Goal: Task Accomplishment & Management: Use online tool/utility

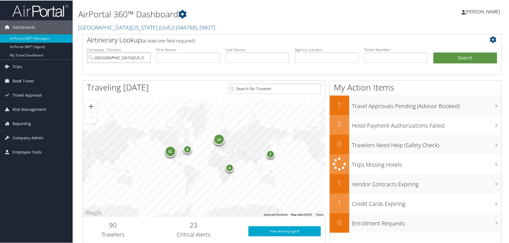
click at [144, 56] on input "[GEOGRAPHIC_DATA][US_STATE] (UofU)" at bounding box center [119, 57] width 64 height 10
click at [140, 56] on input "search" at bounding box center [119, 57] width 64 height 10
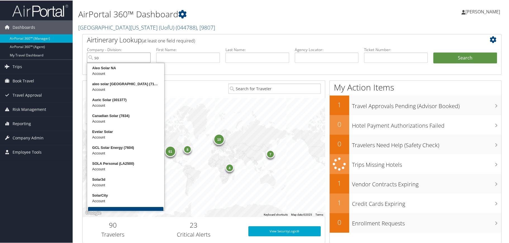
type input "s"
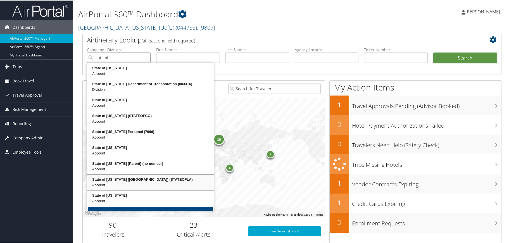
click at [111, 179] on div "State of Louisiana (SOLA) (STATEOFLA)" at bounding box center [150, 179] width 125 height 6
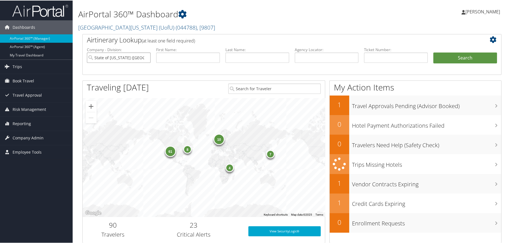
type input "State of [US_STATE] ([GEOGRAPHIC_DATA])"
paste input "5262382161894"
type input "5262382161894"
click at [463, 57] on button "Search" at bounding box center [465, 57] width 64 height 11
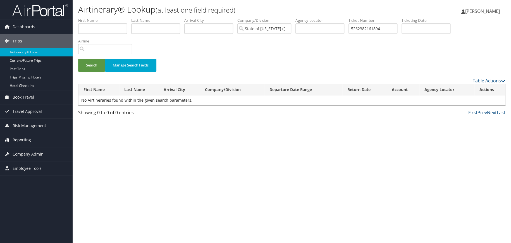
click at [19, 141] on span "Reporting" at bounding box center [22, 140] width 18 height 14
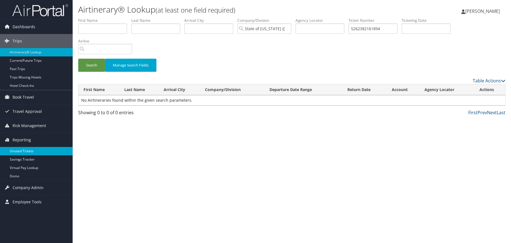
click at [21, 150] on link "Unused Tickets" at bounding box center [36, 151] width 73 height 8
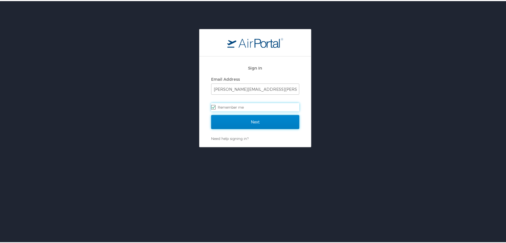
click at [250, 121] on input "Next" at bounding box center [255, 121] width 88 height 14
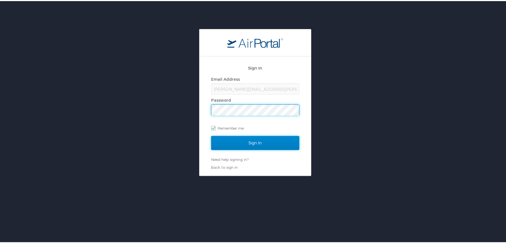
click at [253, 143] on input "Sign In" at bounding box center [255, 142] width 88 height 14
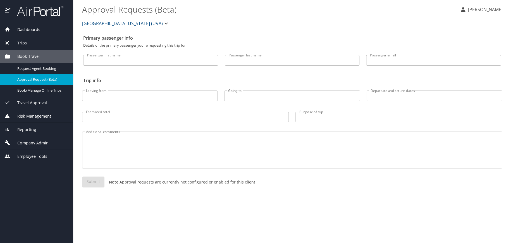
click at [164, 23] on icon "button" at bounding box center [165, 24] width 3 height 2
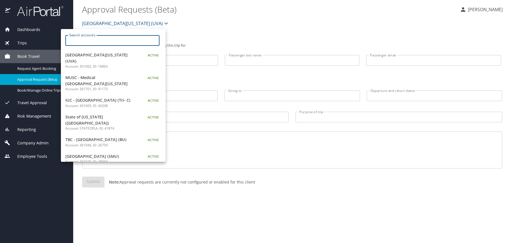
click at [115, 38] on input "Search accounts" at bounding box center [114, 40] width 90 height 11
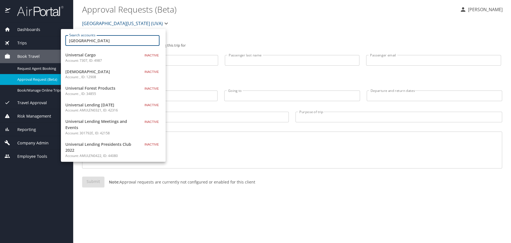
type input "[GEOGRAPHIC_DATA]"
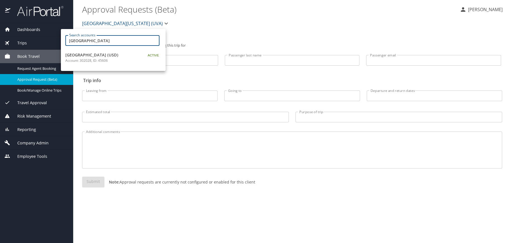
click at [107, 58] on p "Account: 302028, ID: 45606" at bounding box center [100, 60] width 70 height 5
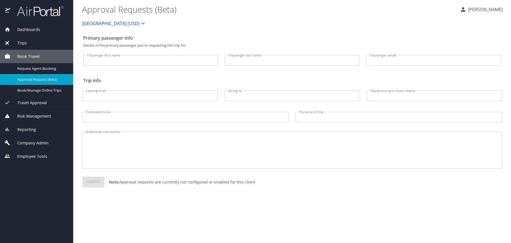
click at [33, 131] on span "Reporting" at bounding box center [23, 129] width 26 height 6
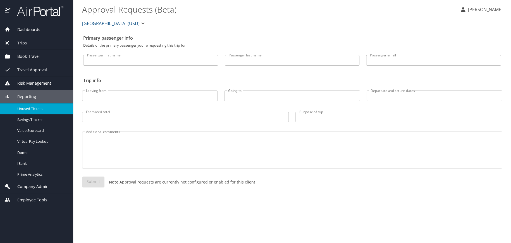
click at [30, 107] on span "Unused Tickets" at bounding box center [41, 108] width 49 height 5
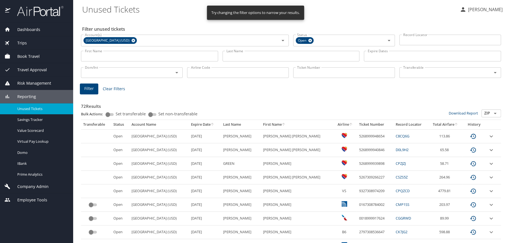
click at [267, 55] on input "Last Name" at bounding box center [291, 56] width 137 height 11
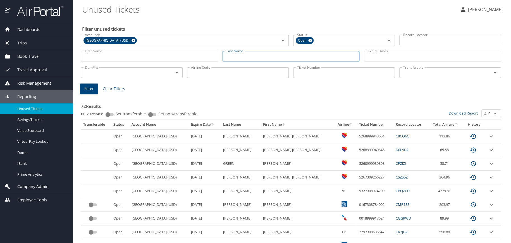
paste input "Kozun,"
type input "Kozun"
click at [90, 87] on span "Filter" at bounding box center [88, 88] width 9 height 7
